Goal: Navigation & Orientation: Find specific page/section

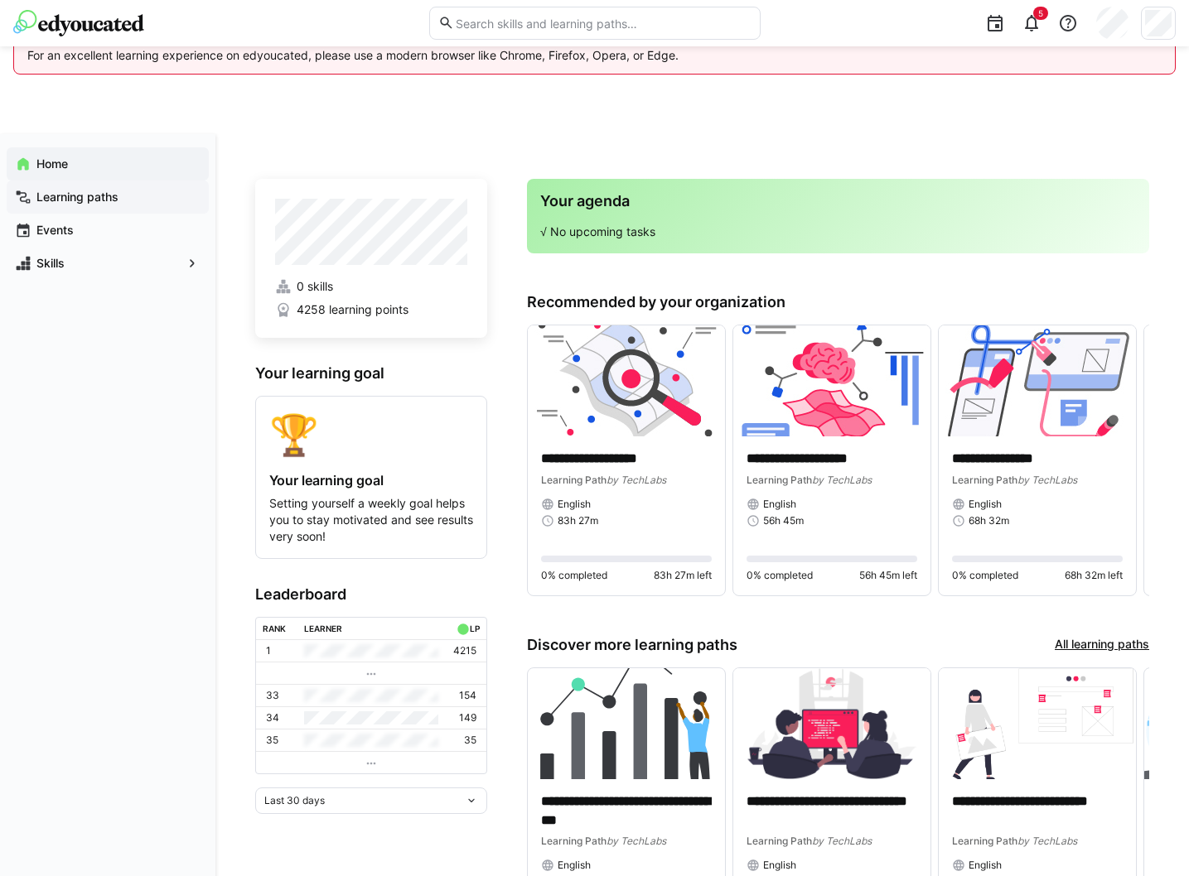
click at [99, 186] on div "Learning paths" at bounding box center [108, 197] width 202 height 33
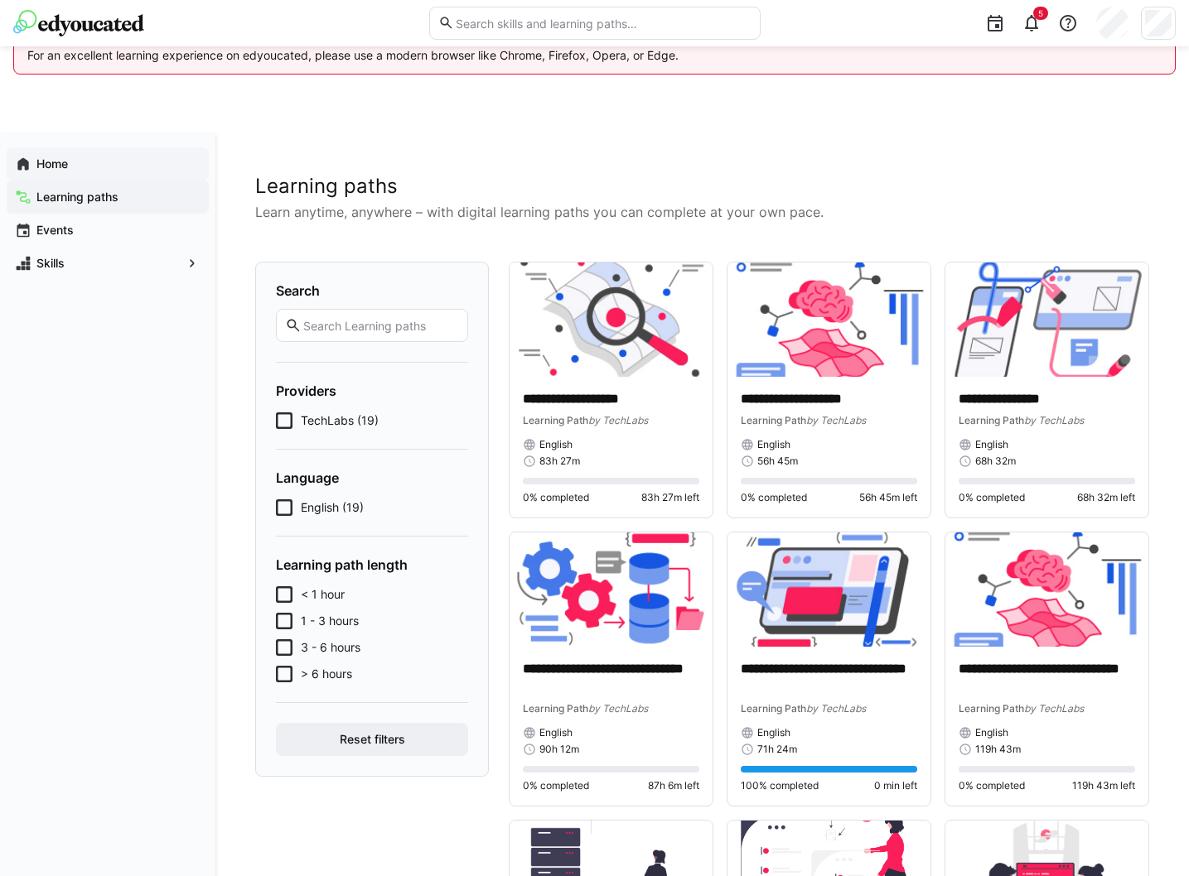
click at [72, 158] on span "Home" at bounding box center [117, 164] width 166 height 17
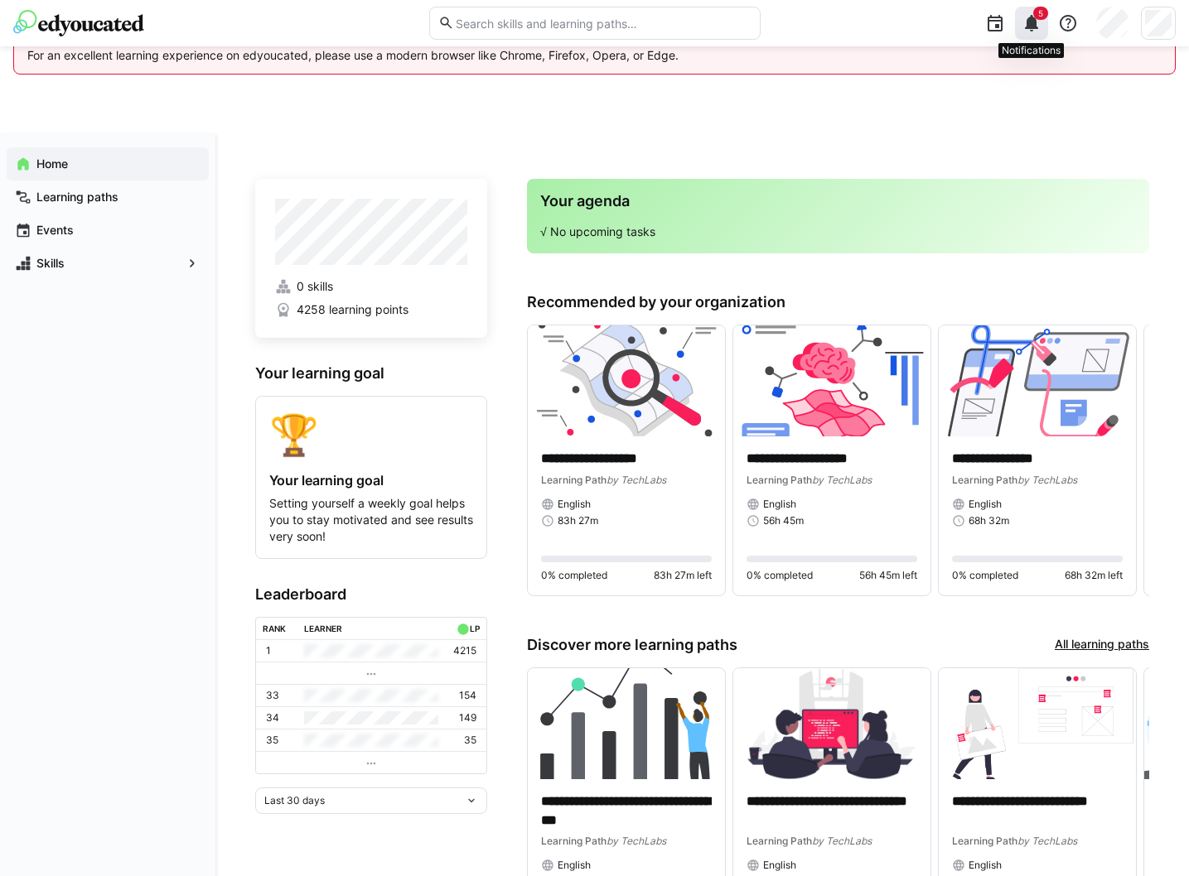
click at [1028, 21] on eds-icon at bounding box center [1031, 23] width 20 height 20
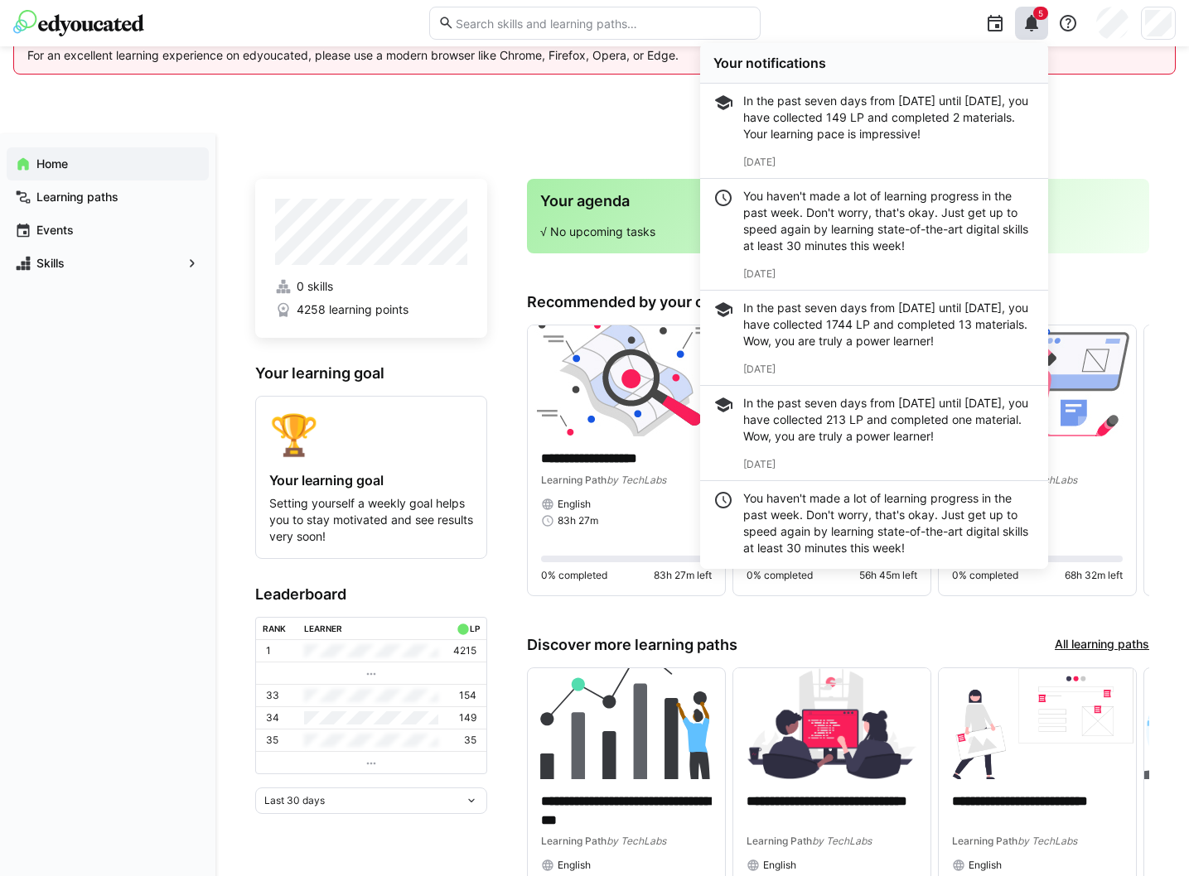
click at [909, 131] on div "In the past seven days from [DATE] until [DATE], you have collected 149 LP and …" at bounding box center [889, 118] width 292 height 50
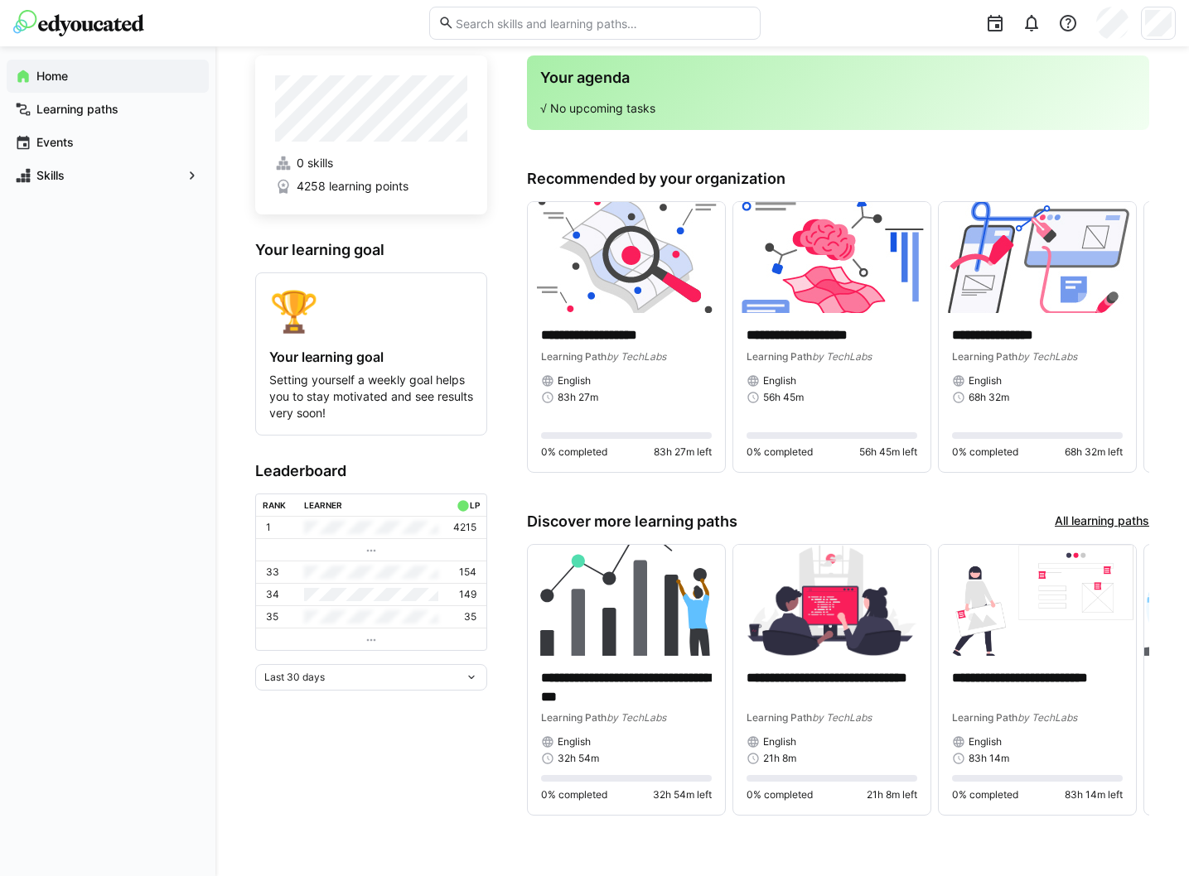
scroll to position [122, 0]
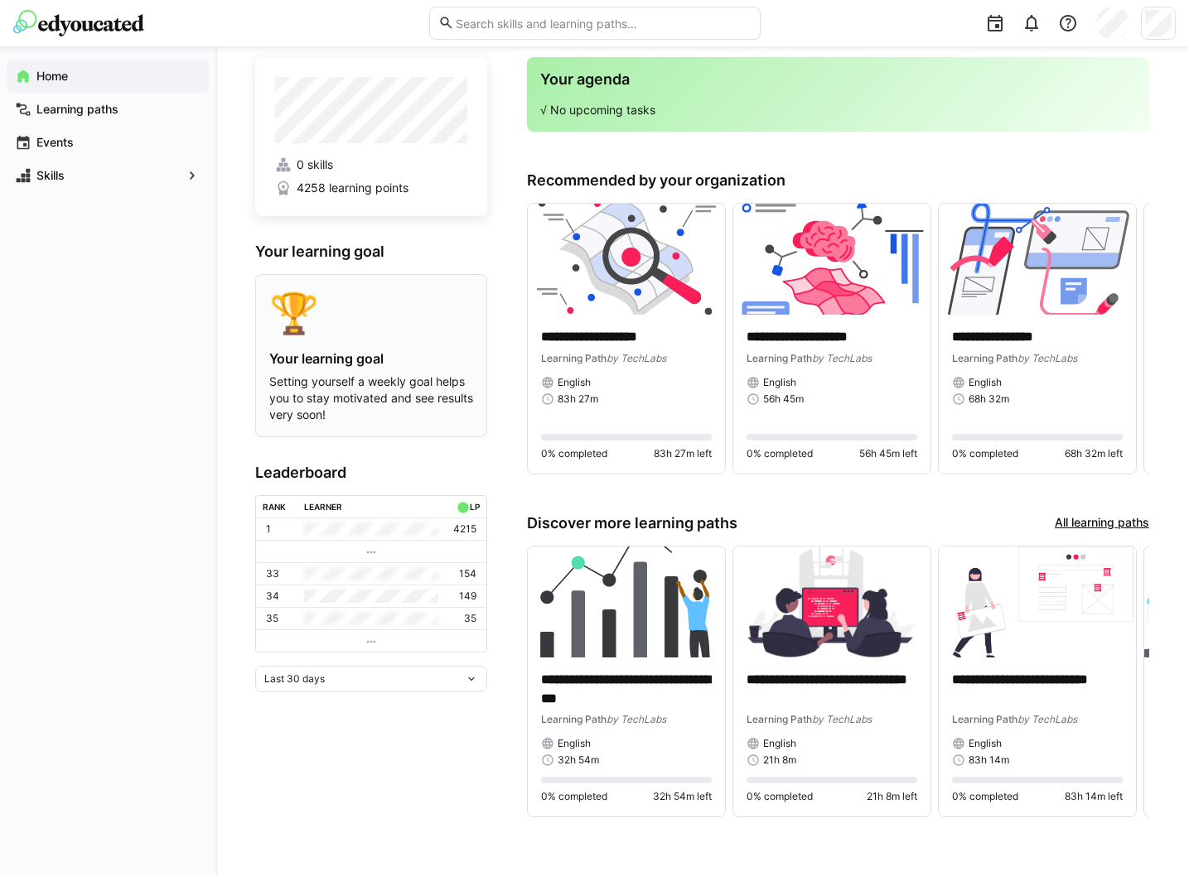
click at [298, 340] on div "🏆 Your learning goal Setting yourself a weekly goal helps you to stay motivated…" at bounding box center [371, 355] width 204 height 135
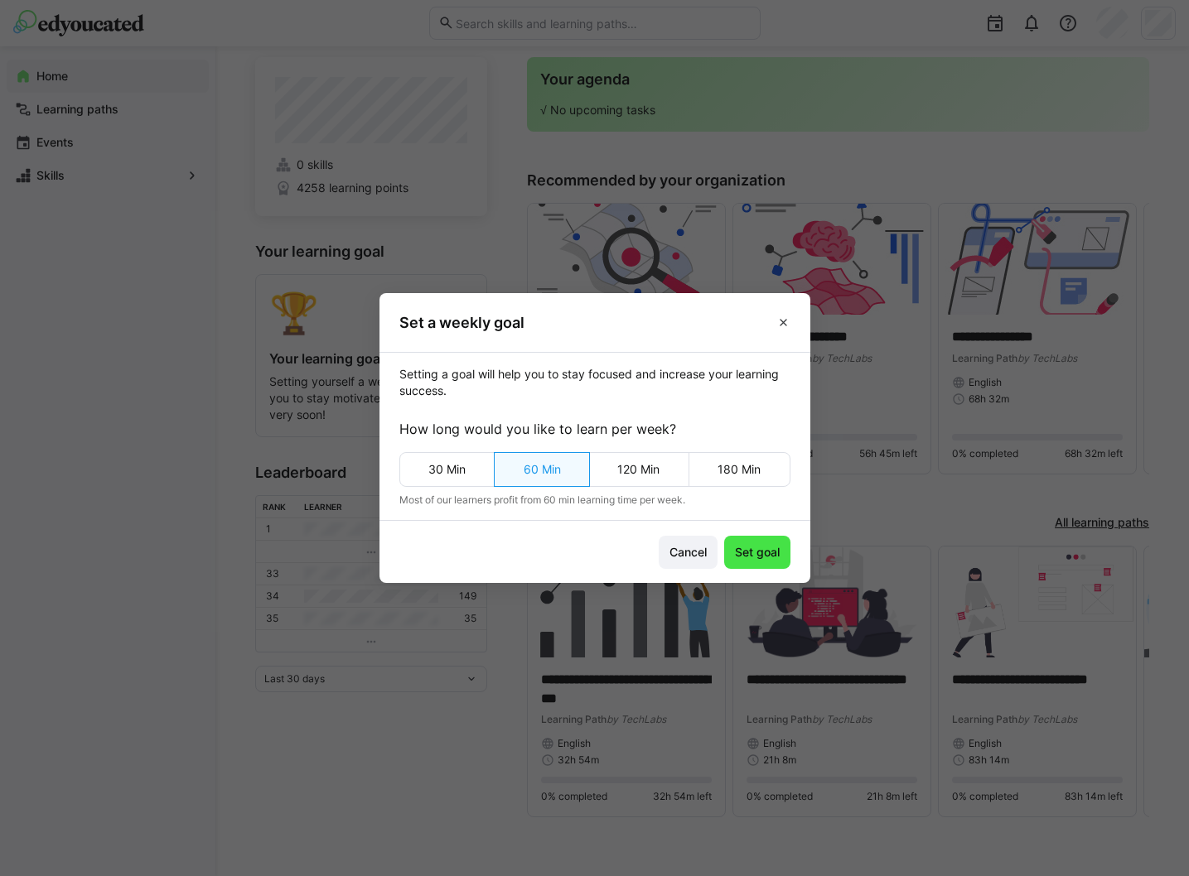
click at [760, 554] on span "Set goal" at bounding box center [757, 552] width 50 height 17
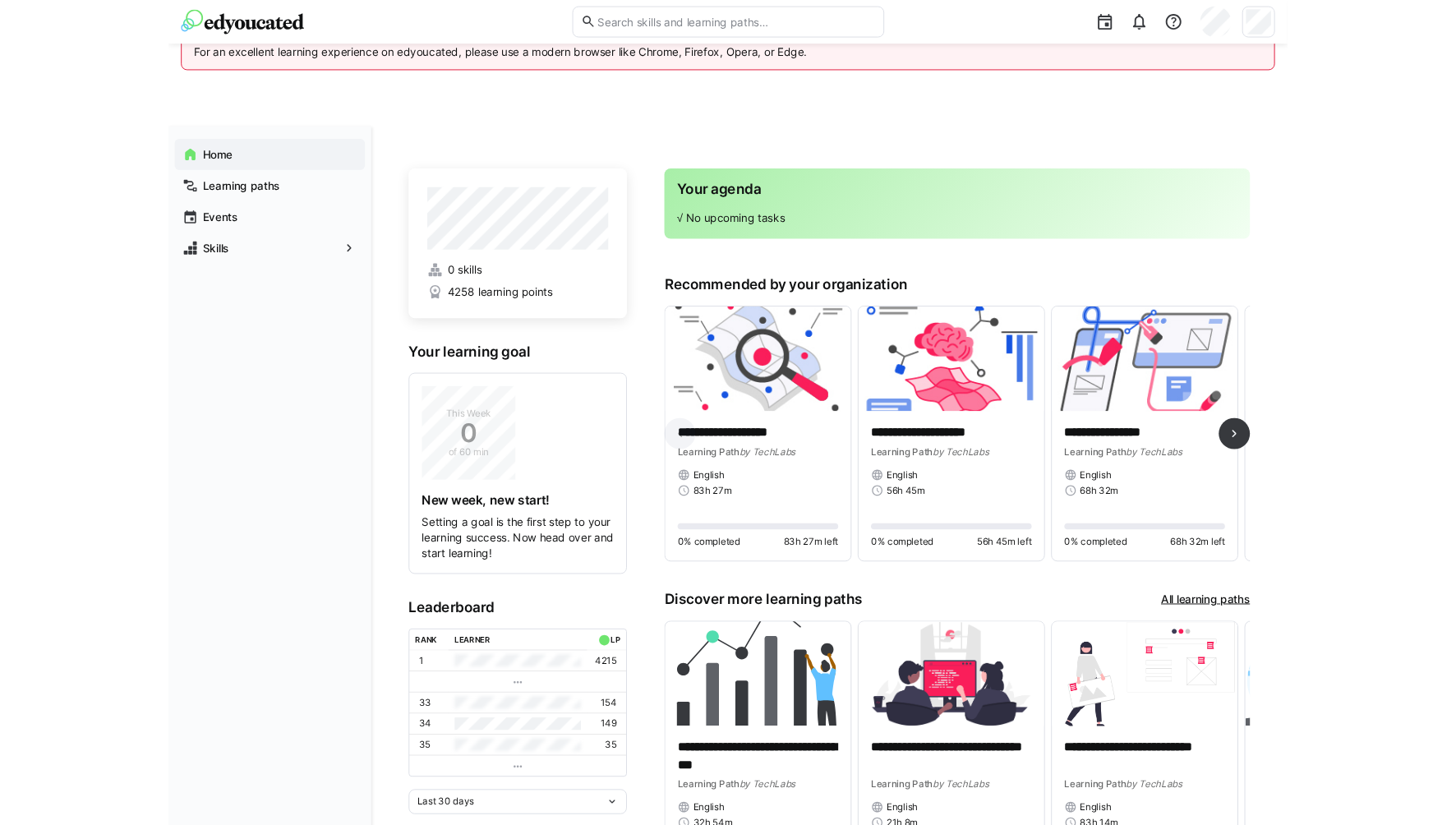
scroll to position [0, 0]
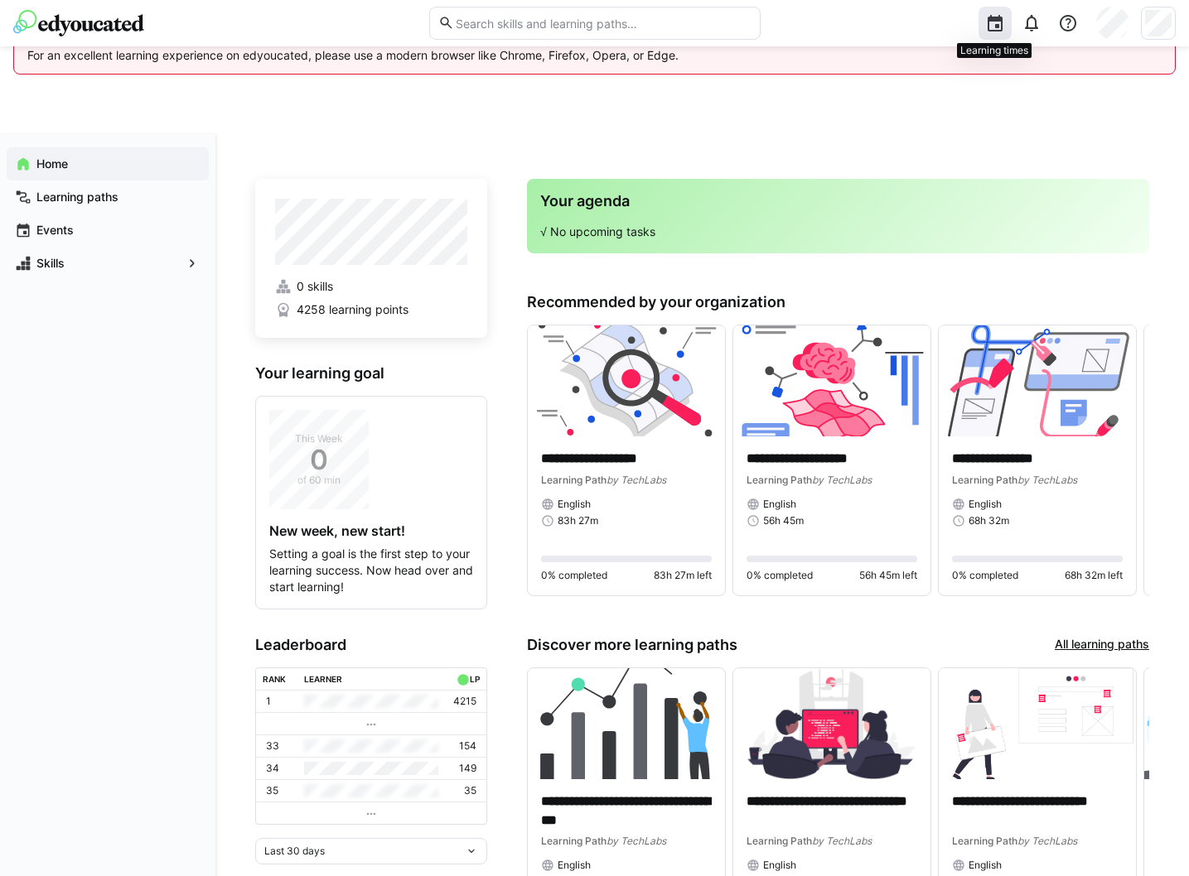
click at [998, 22] on eds-icon at bounding box center [995, 23] width 20 height 20
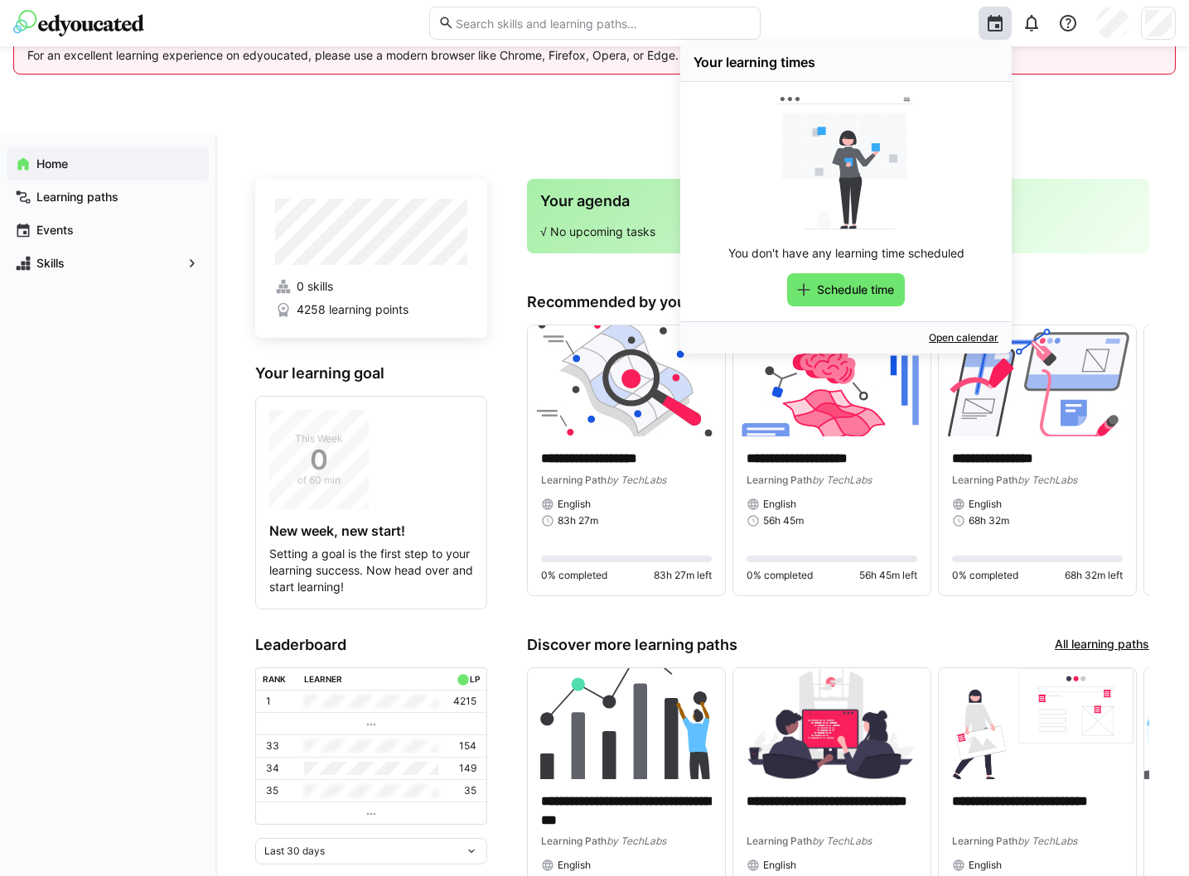
click at [977, 239] on div "You don't have any learning time scheduled Schedule time" at bounding box center [845, 202] width 305 height 210
click at [579, 170] on div "**********" at bounding box center [701, 567] width 973 height 866
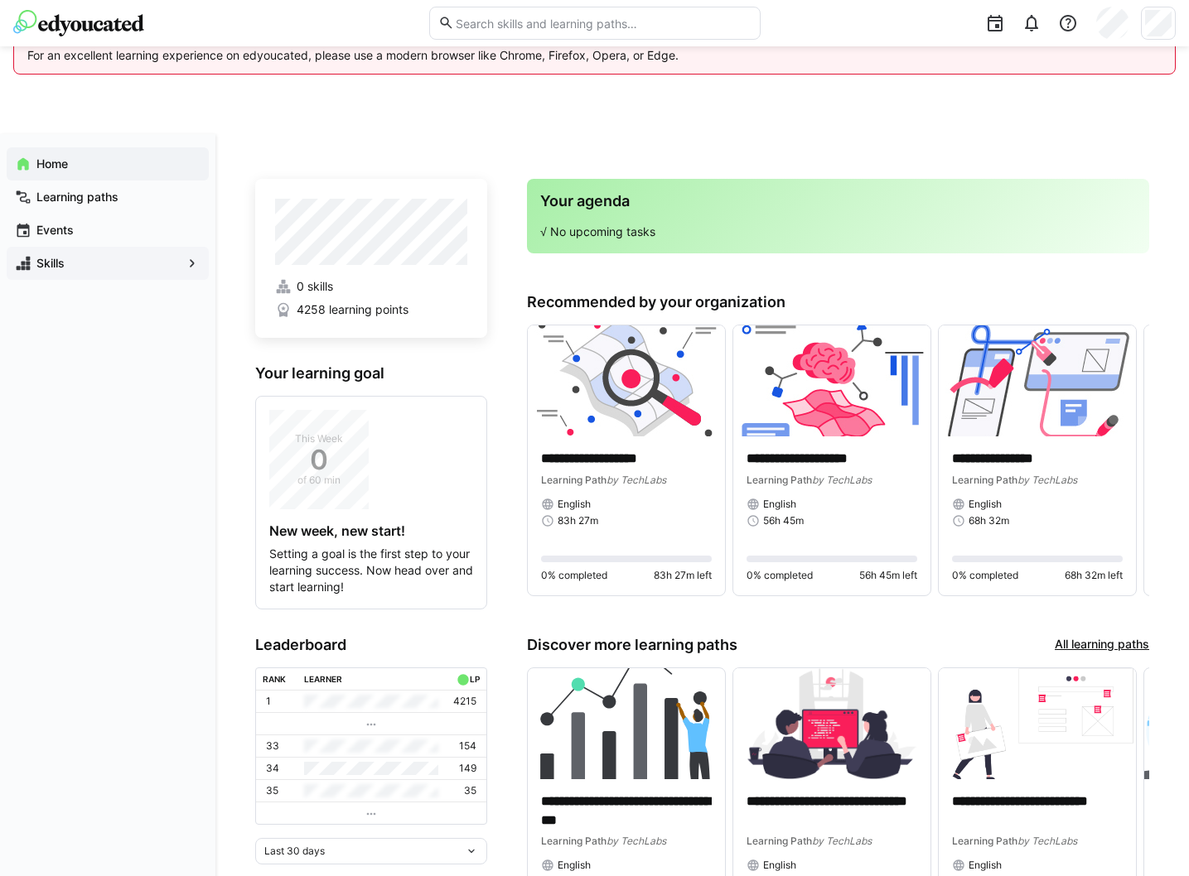
click at [0, 0] on app-navigation-label "Skills" at bounding box center [0, 0] width 0 height 0
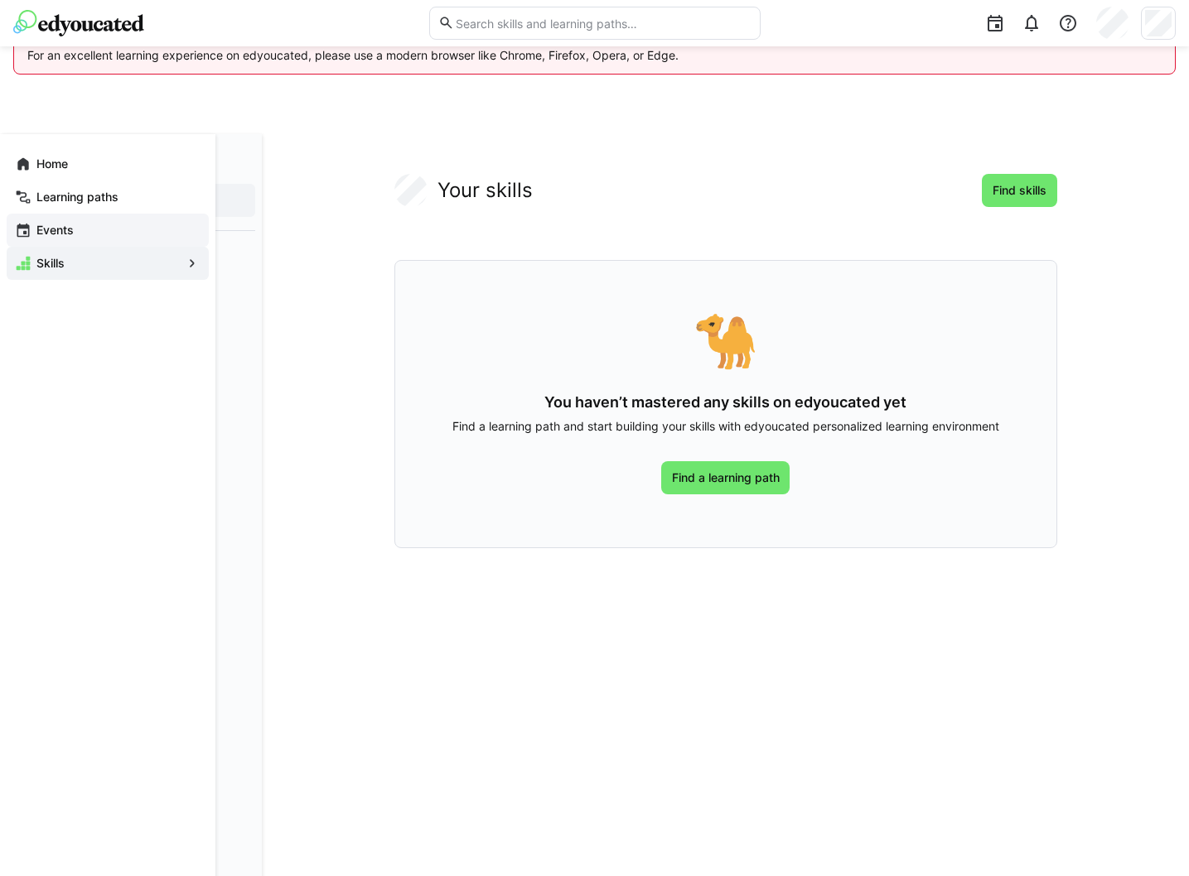
click at [0, 0] on app-navigation-label "Events" at bounding box center [0, 0] width 0 height 0
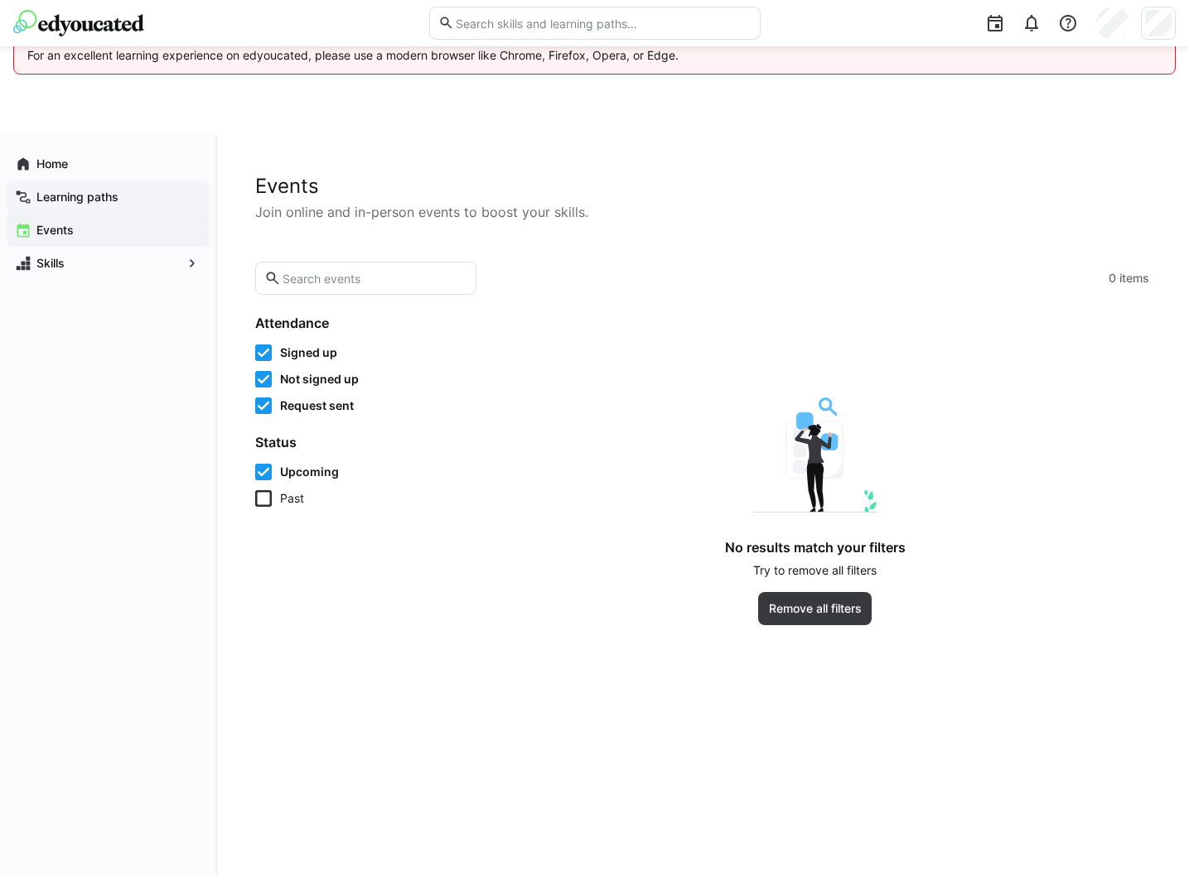
click at [53, 188] on div "Learning paths" at bounding box center [108, 197] width 202 height 33
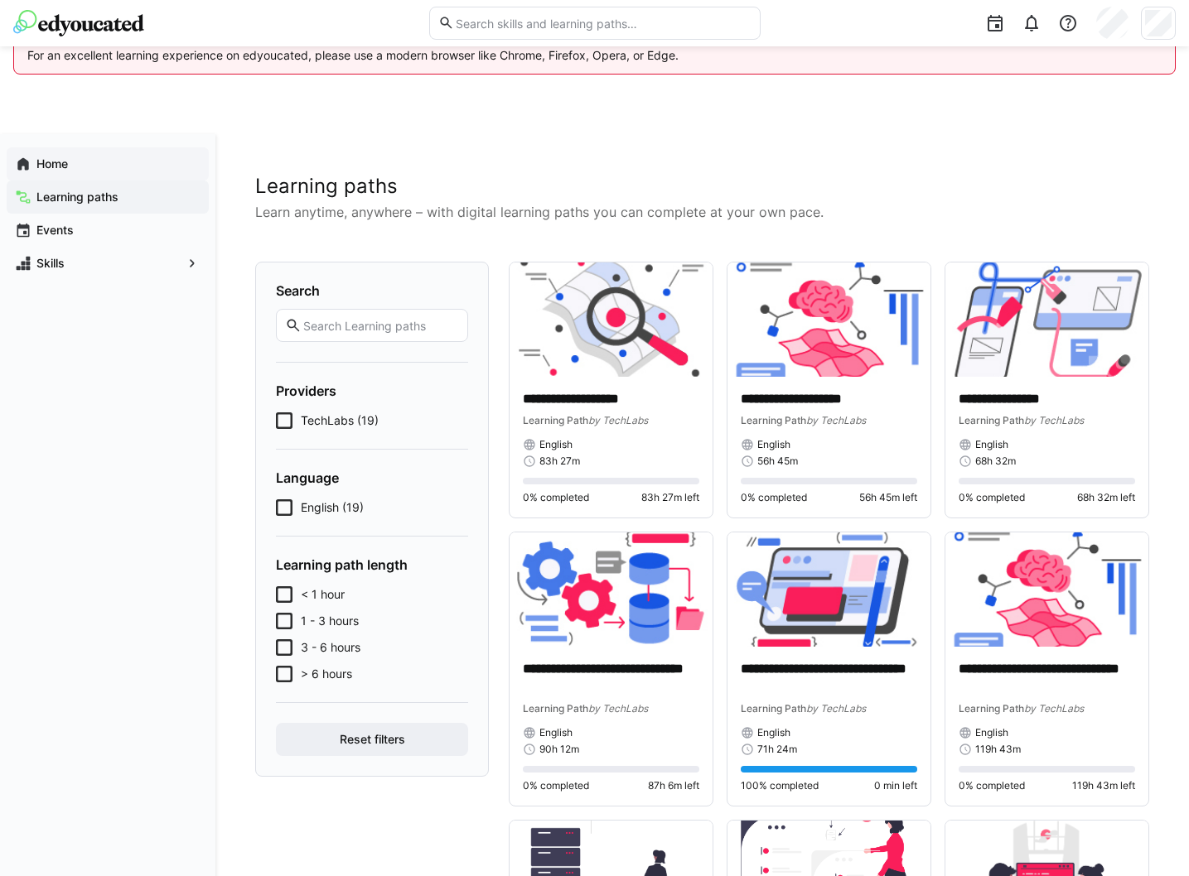
click at [0, 0] on app-navigation-label "Home" at bounding box center [0, 0] width 0 height 0
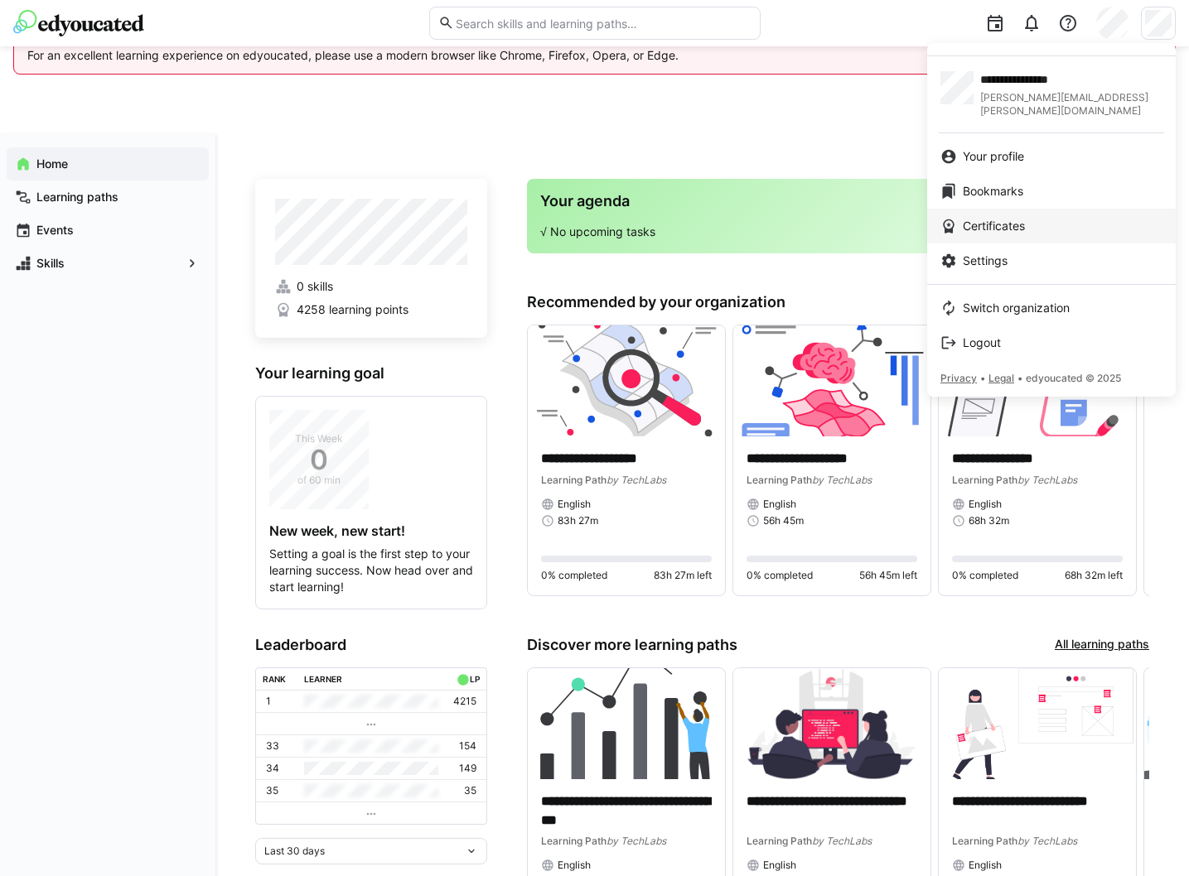
click at [1001, 218] on span "Certificates" at bounding box center [993, 226] width 62 height 17
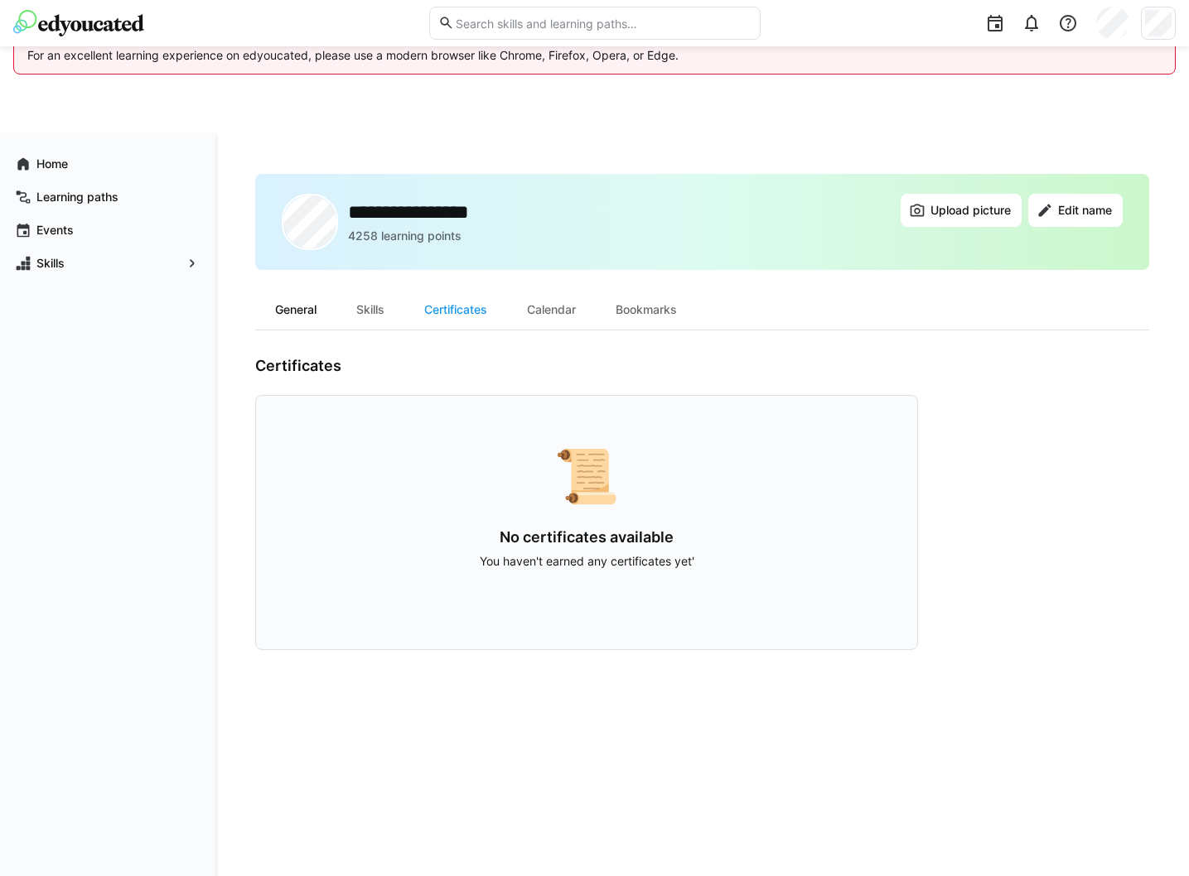
click at [302, 313] on div "General" at bounding box center [295, 310] width 81 height 40
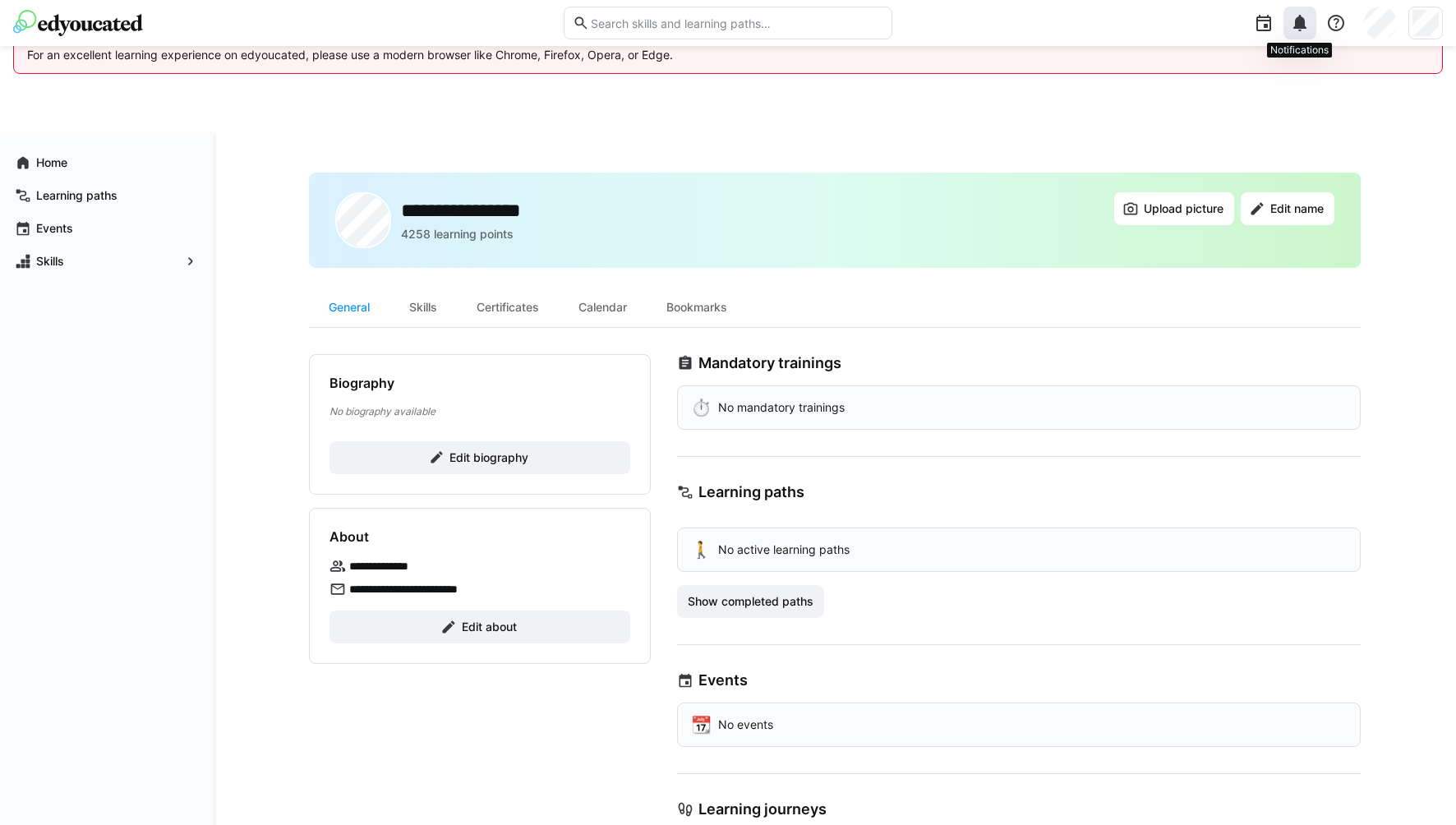
click at [1178, 25] on eds-icon at bounding box center [1299, 23] width 20 height 20
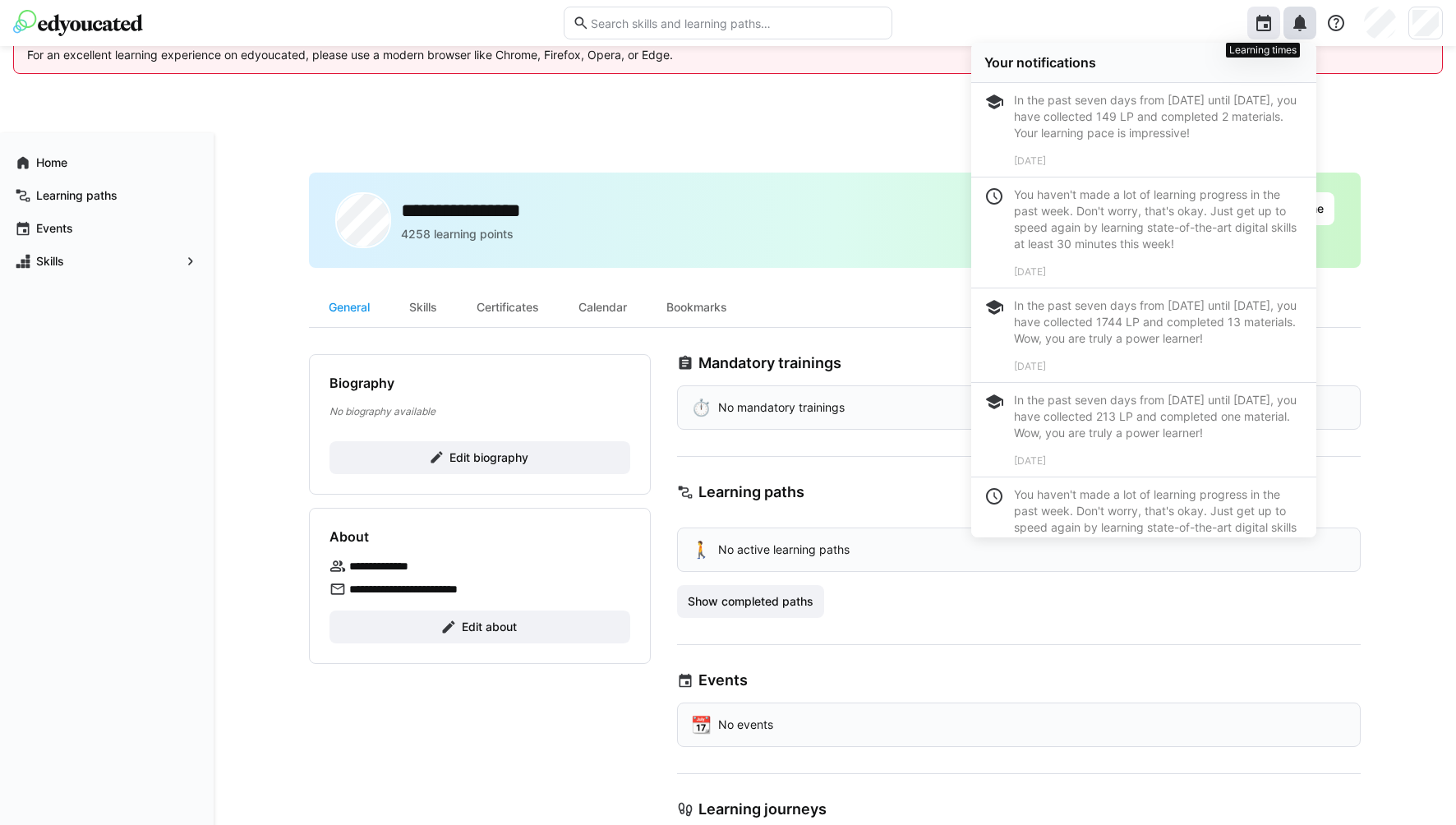
click at [1178, 25] on div at bounding box center [1263, 23] width 33 height 33
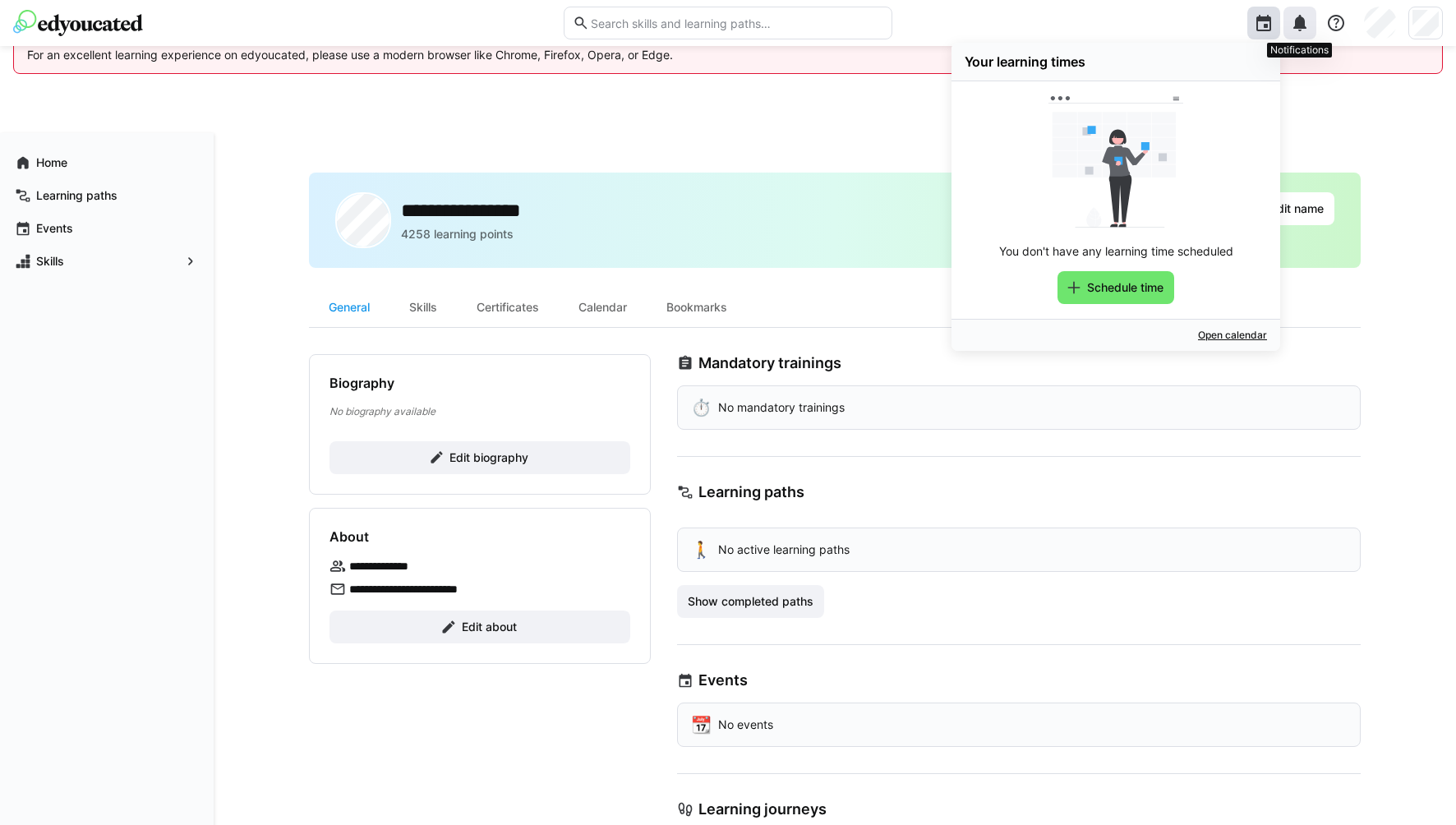
click at [1178, 23] on eds-icon at bounding box center [1299, 23] width 20 height 20
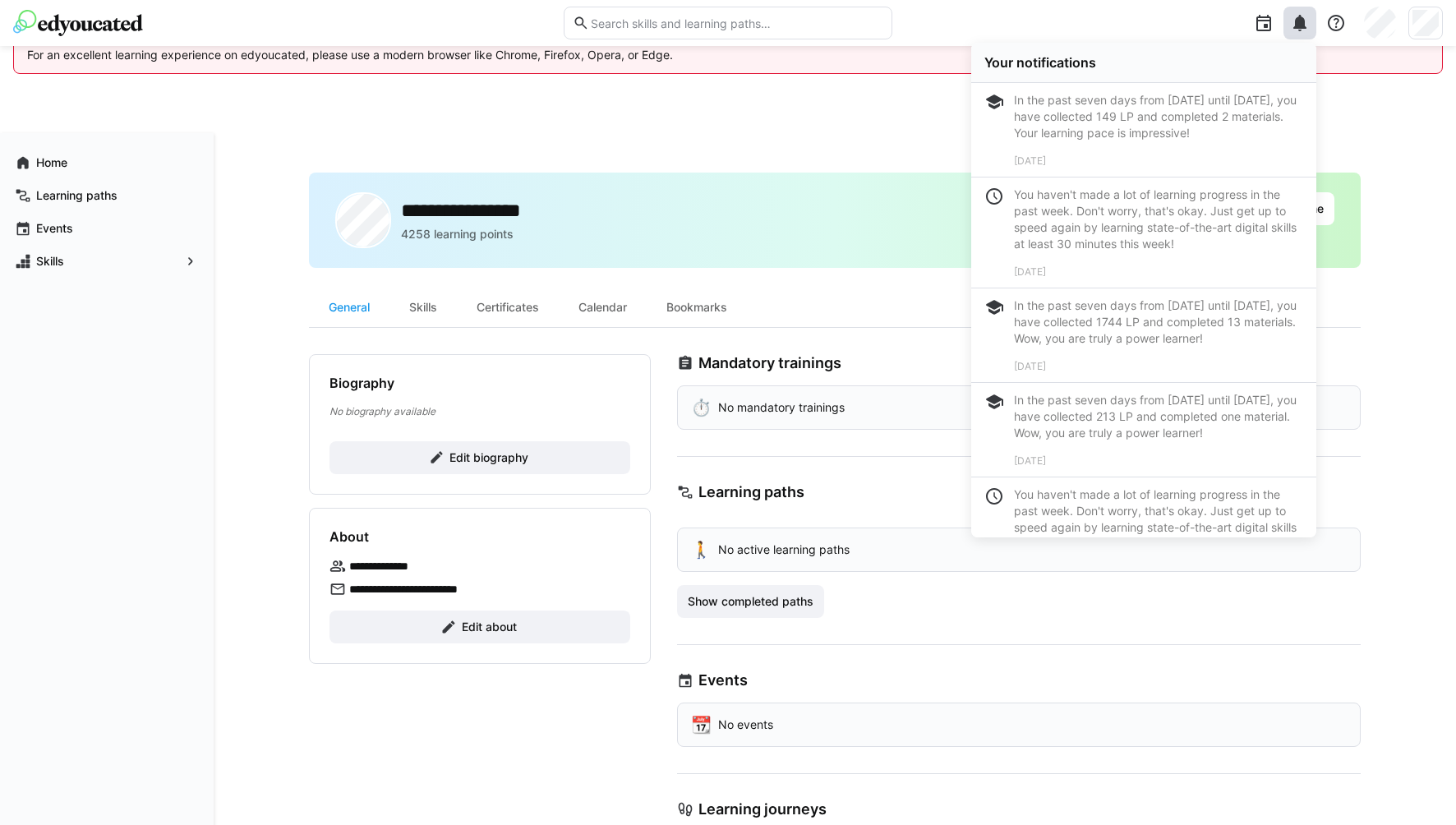
click at [1081, 103] on div "In the past seven days from [DATE] until [DATE], you have collected 149 LP and …" at bounding box center [1158, 117] width 290 height 50
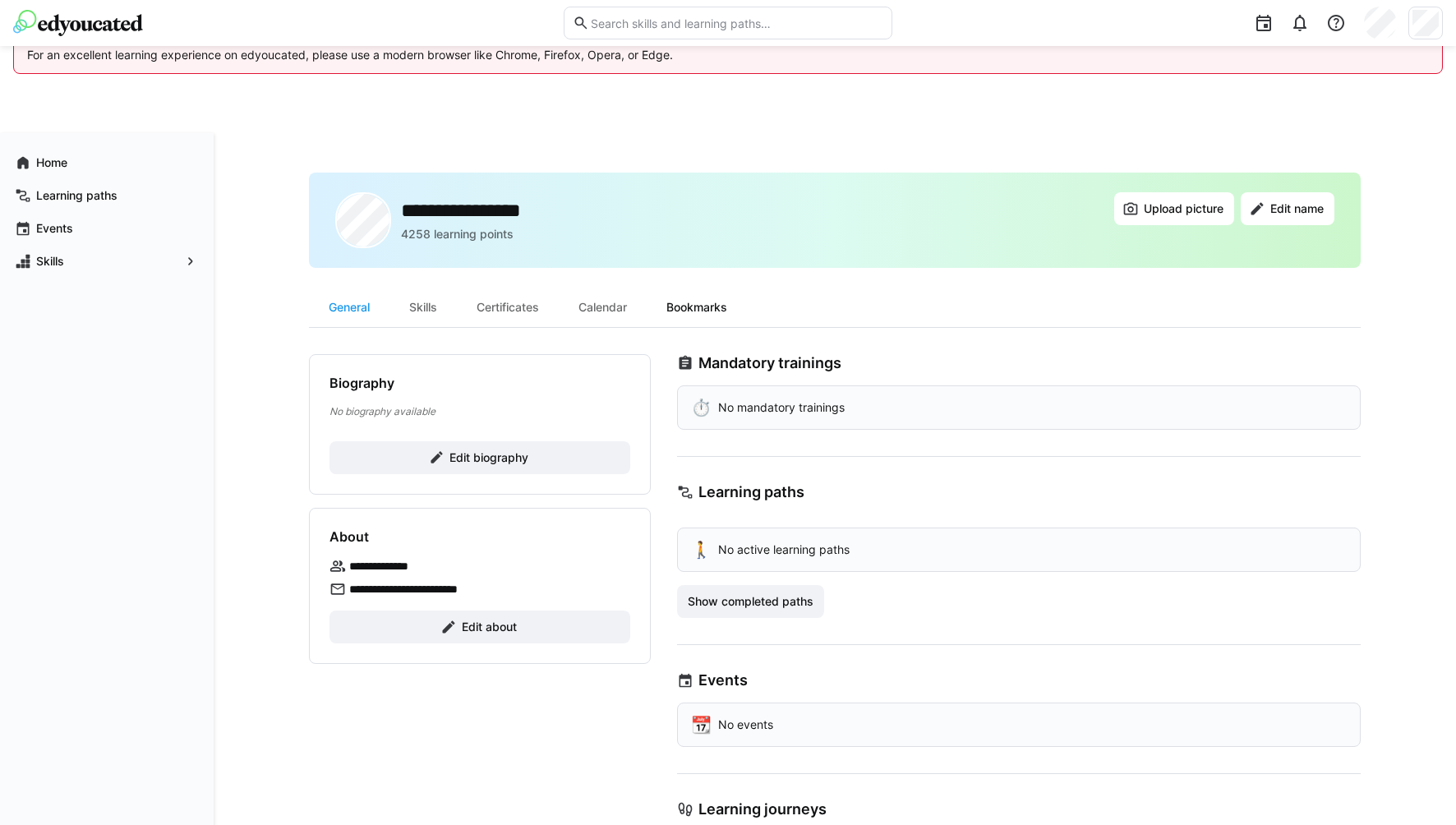
click at [679, 299] on div "Bookmarks" at bounding box center [696, 307] width 100 height 40
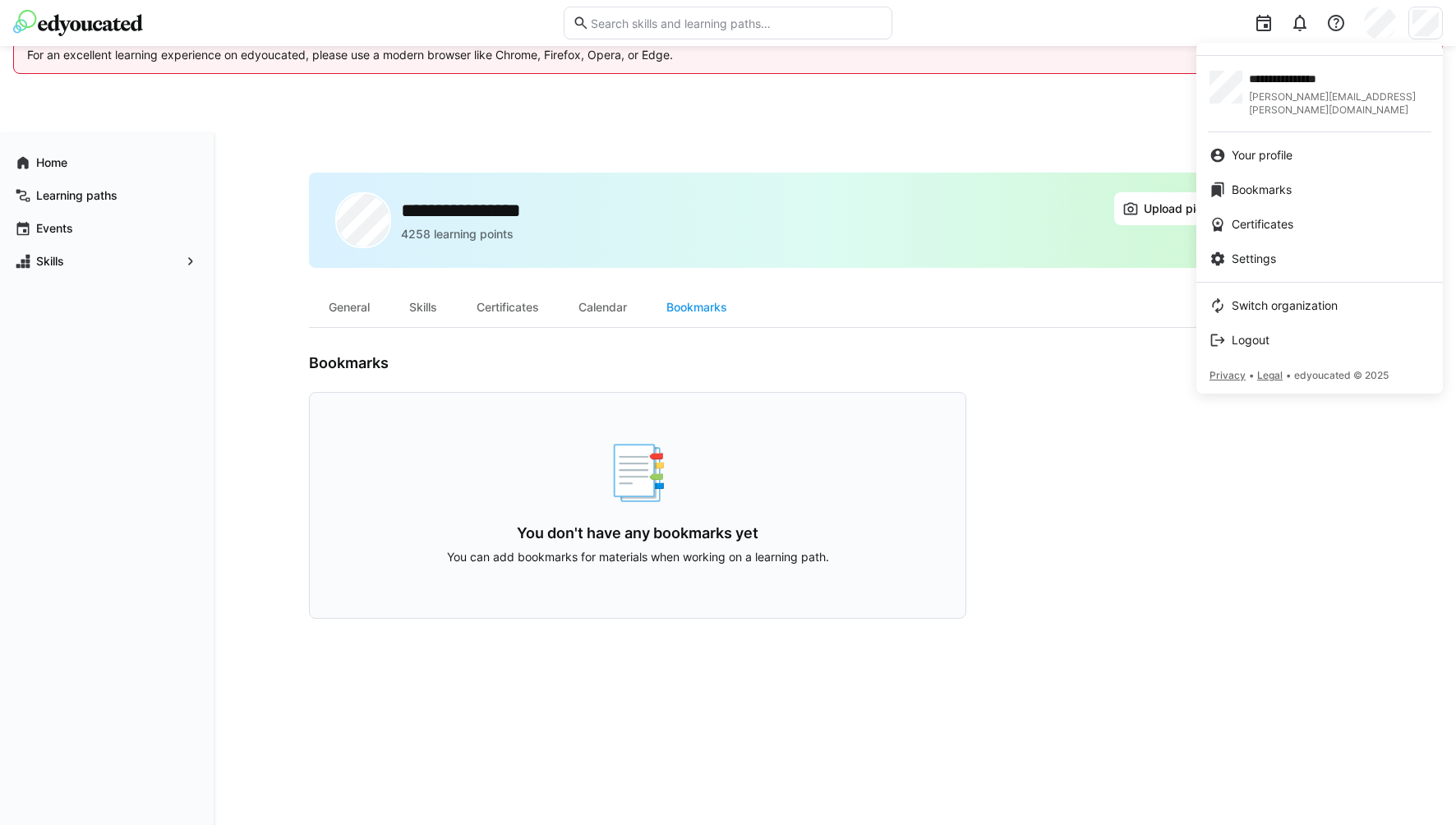
click at [63, 27] on div at bounding box center [728, 412] width 1456 height 825
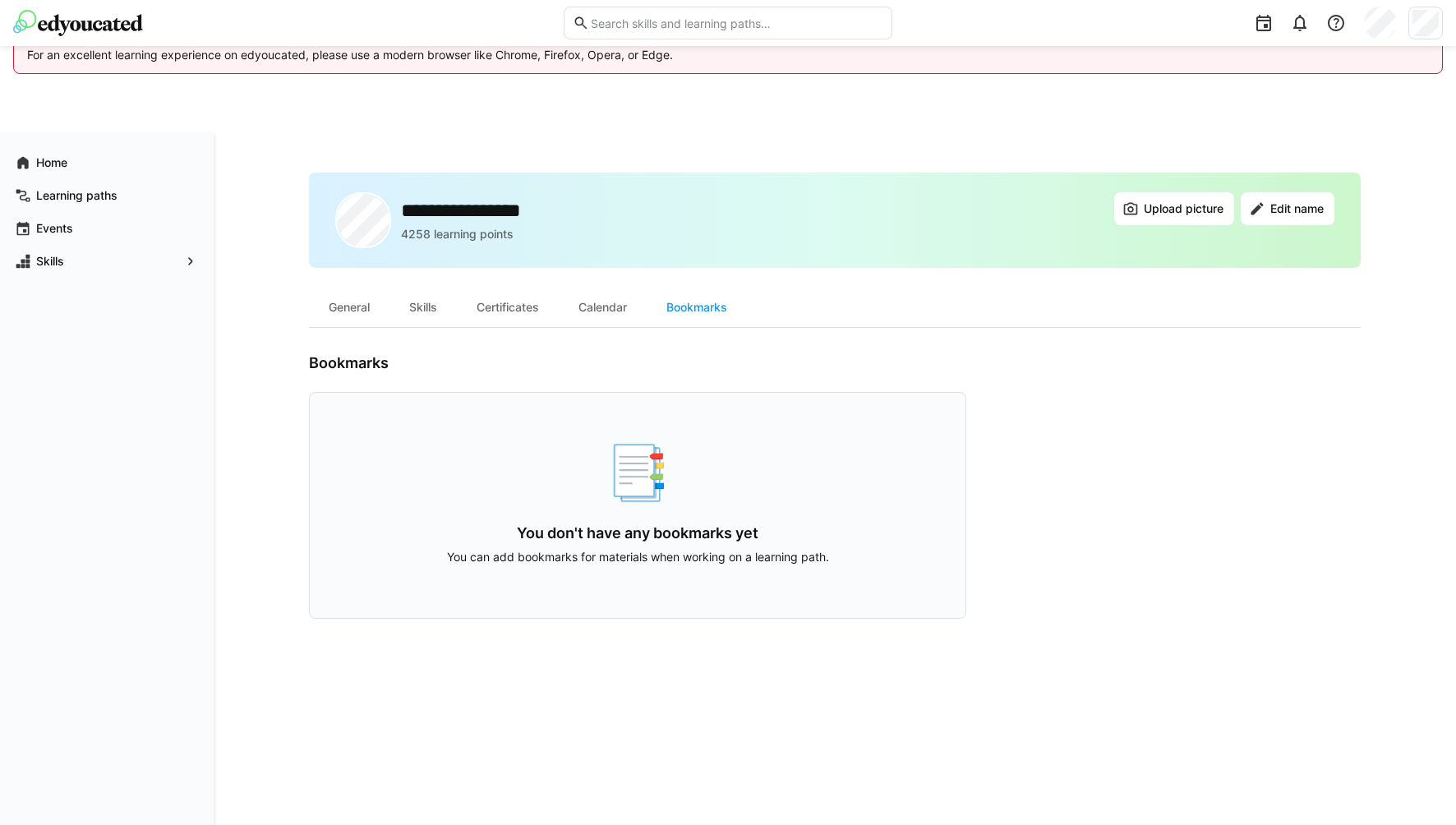
click at [56, 26] on img at bounding box center [77, 23] width 130 height 27
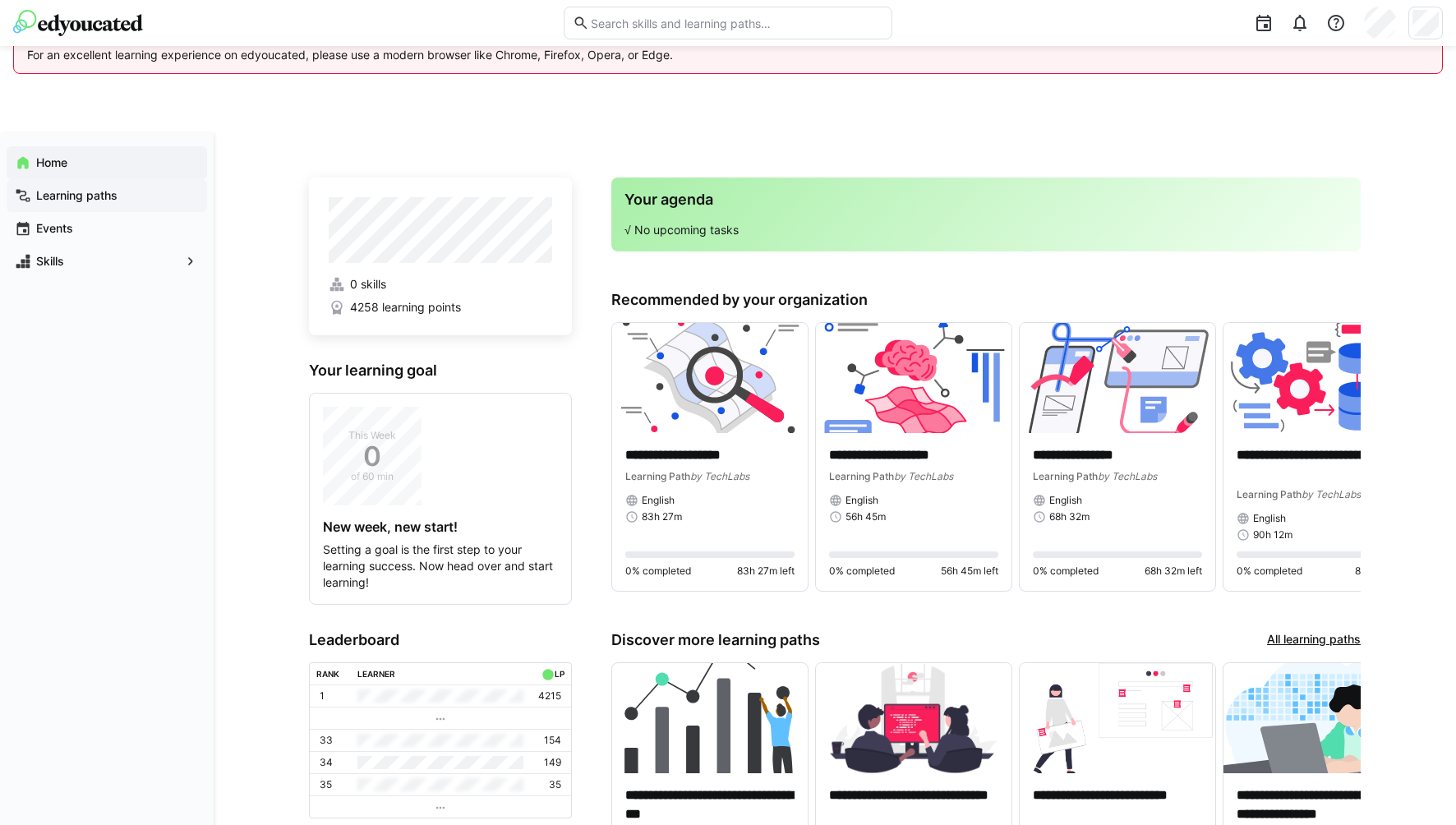
click at [0, 0] on app-navigation-label "Learning paths" at bounding box center [0, 0] width 0 height 0
